Goal: Information Seeking & Learning: Find specific fact

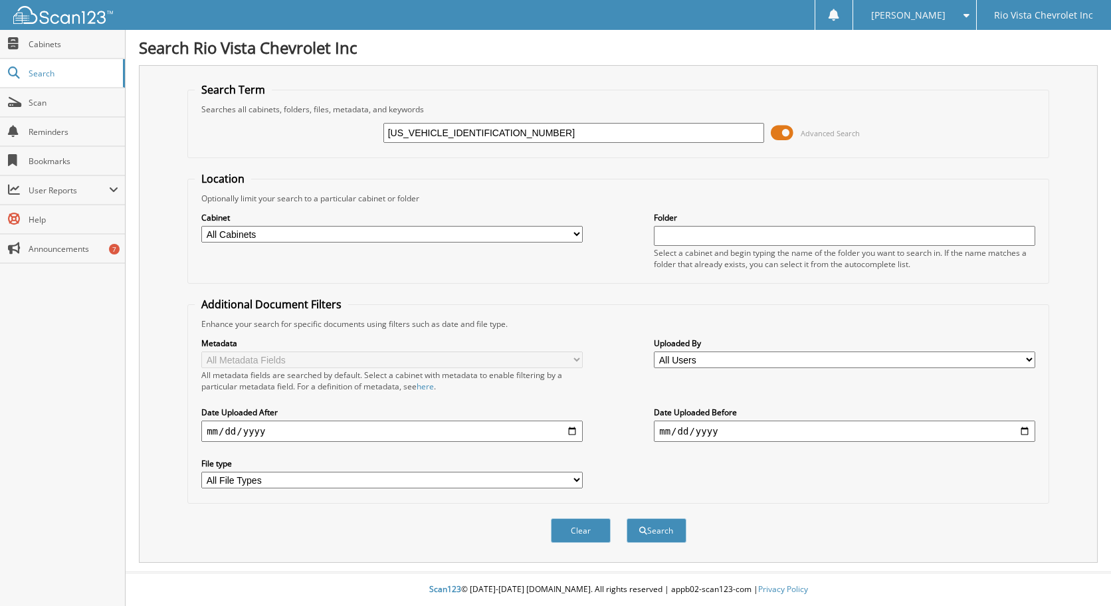
type input "[US_VEHICLE_IDENTIFICATION_NUMBER]"
click at [626, 518] on button "Search" at bounding box center [656, 530] width 60 height 25
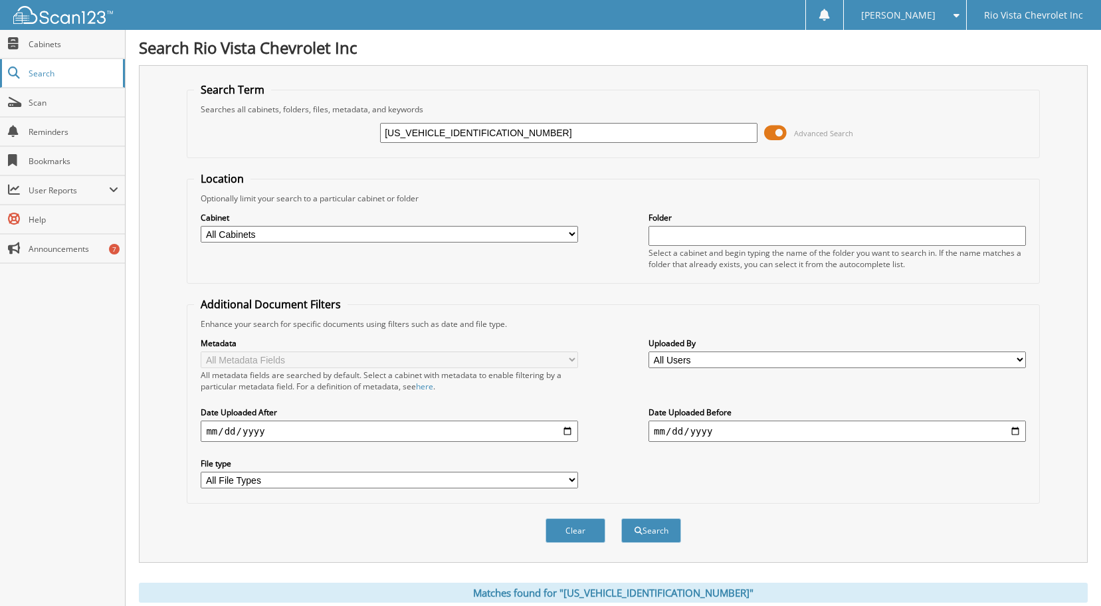
click at [41, 72] on span "Search" at bounding box center [73, 73] width 88 height 11
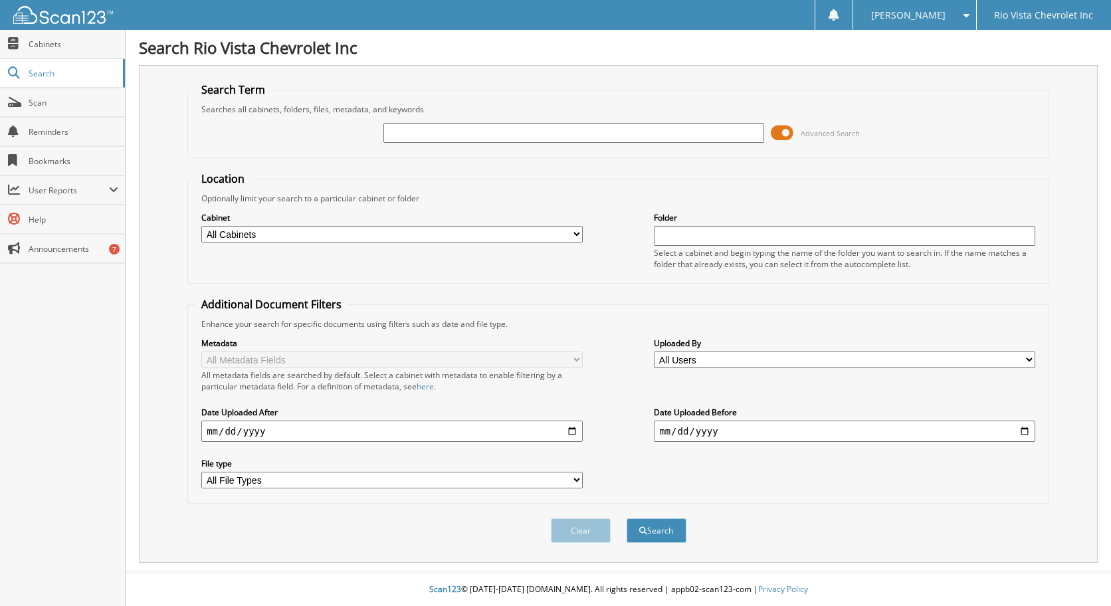
click at [415, 132] on input "text" at bounding box center [573, 133] width 381 height 20
type input "[US_VEHICLE_IDENTIFICATION_NUMBER]"
click at [652, 534] on button "Search" at bounding box center [656, 530] width 60 height 25
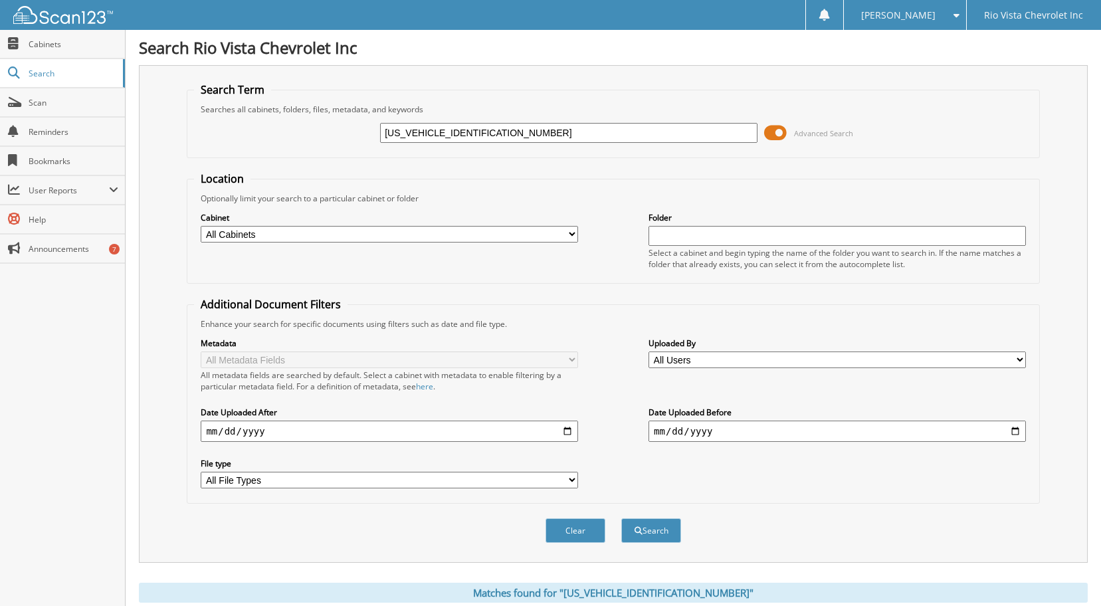
click at [58, 19] on img at bounding box center [63, 15] width 100 height 18
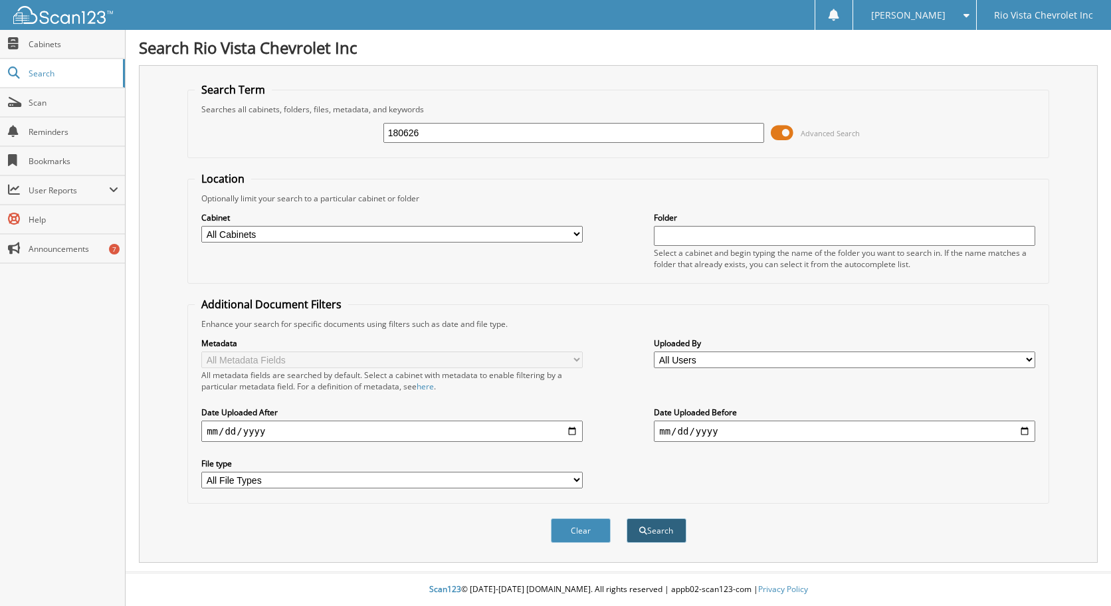
type input "180626"
click at [662, 530] on button "Search" at bounding box center [656, 530] width 60 height 25
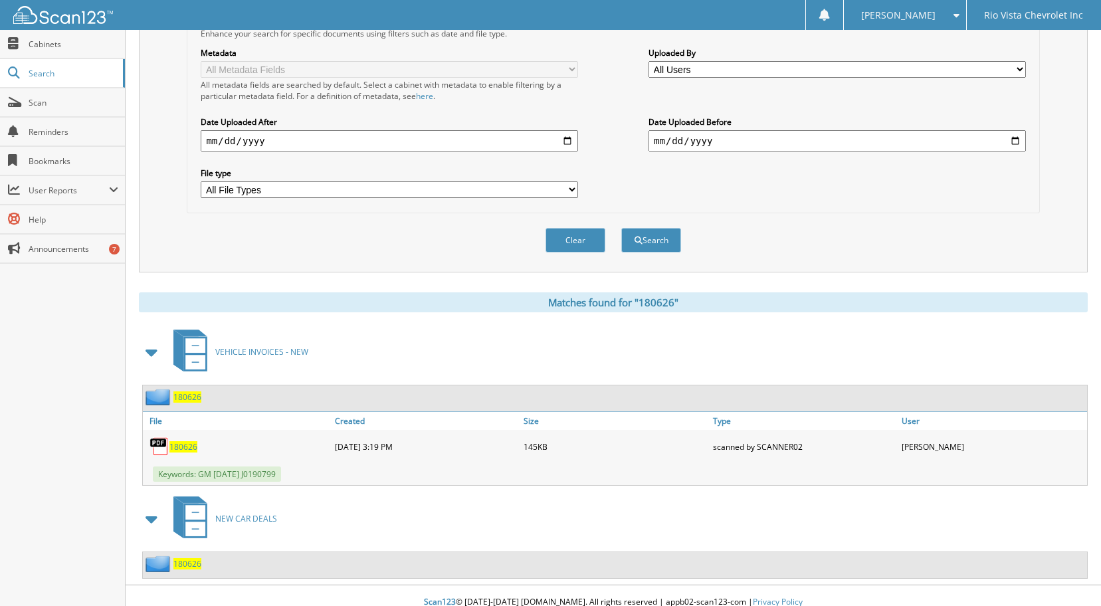
scroll to position [304, 0]
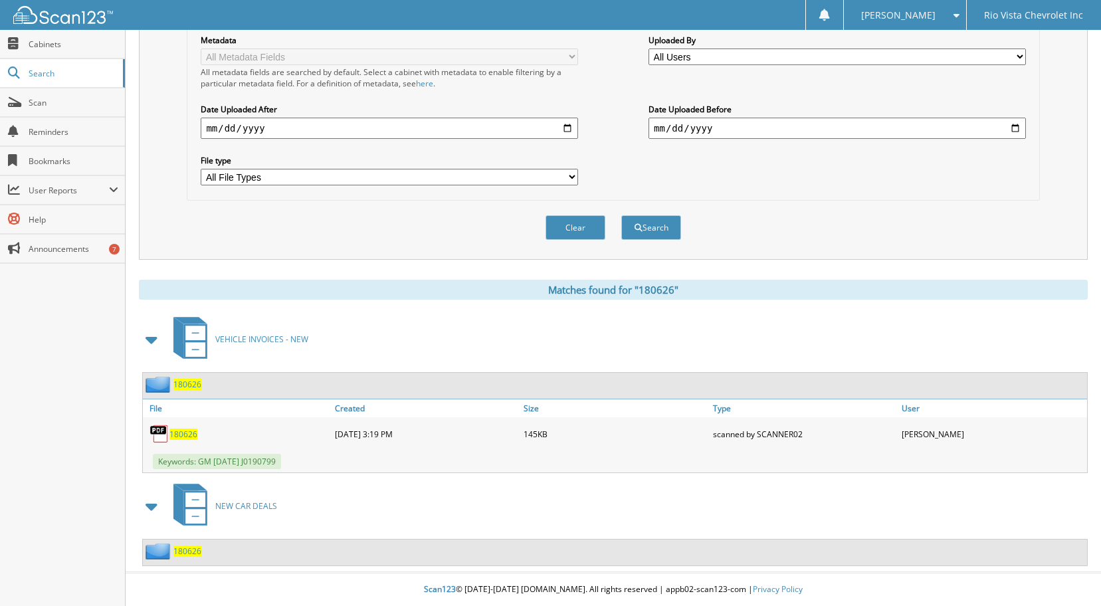
click at [189, 548] on span "180626" at bounding box center [187, 550] width 28 height 11
